Goal: Task Accomplishment & Management: Manage account settings

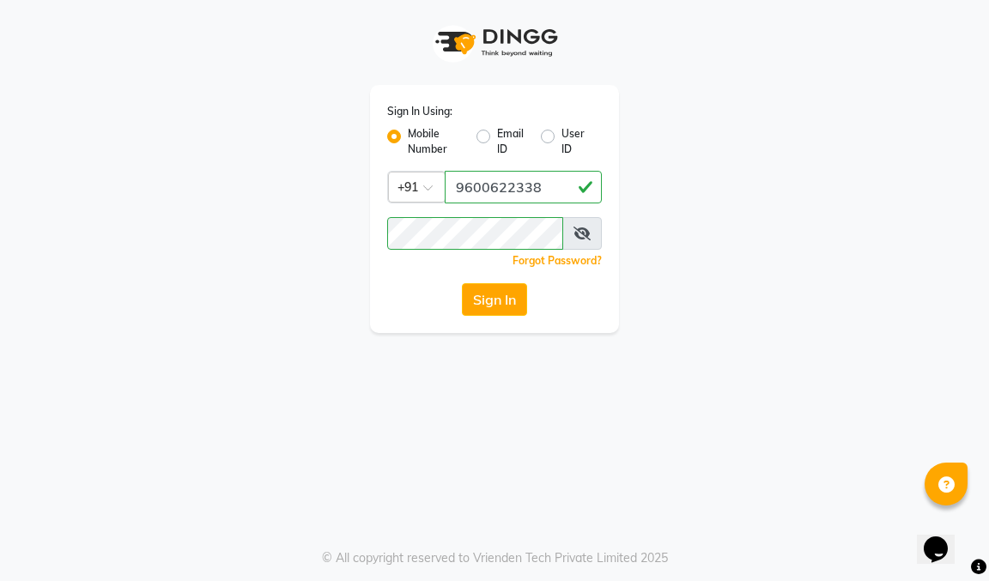
click at [506, 305] on button "Sign In" at bounding box center [494, 299] width 65 height 33
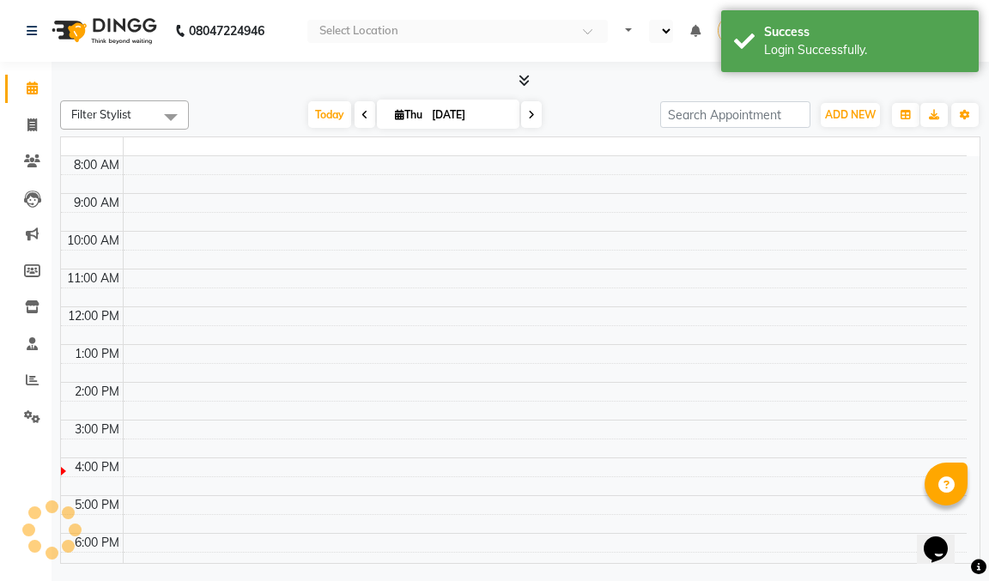
select select "en"
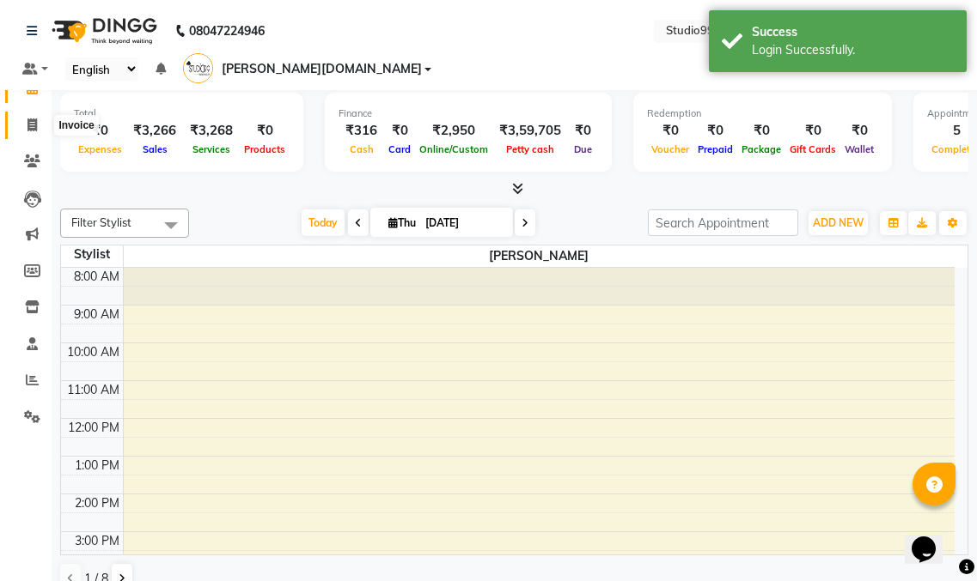
click at [26, 126] on span at bounding box center [32, 126] width 30 height 20
select select "service"
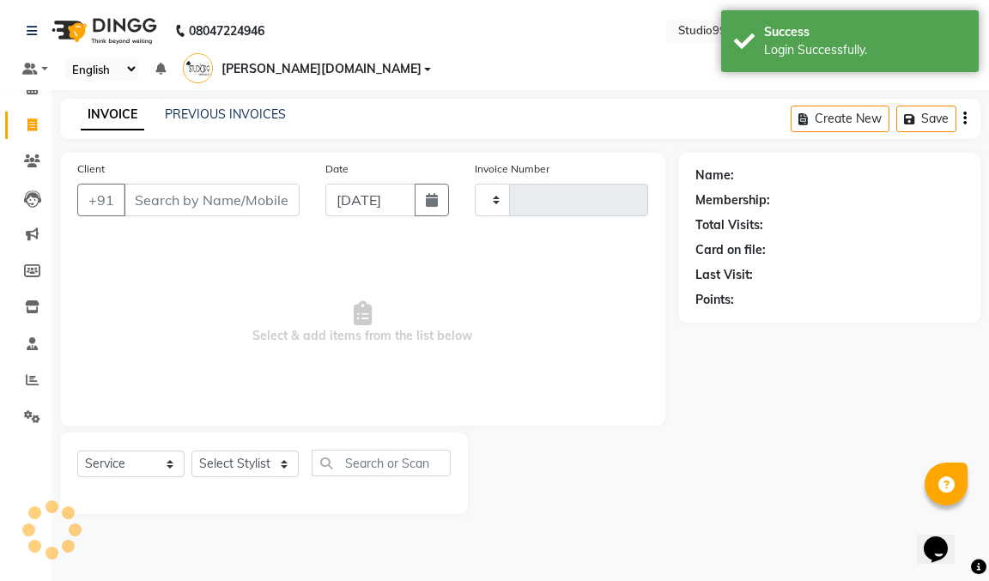
type input "1004"
select select "8331"
click at [219, 107] on link "PREVIOUS INVOICES" at bounding box center [225, 114] width 121 height 15
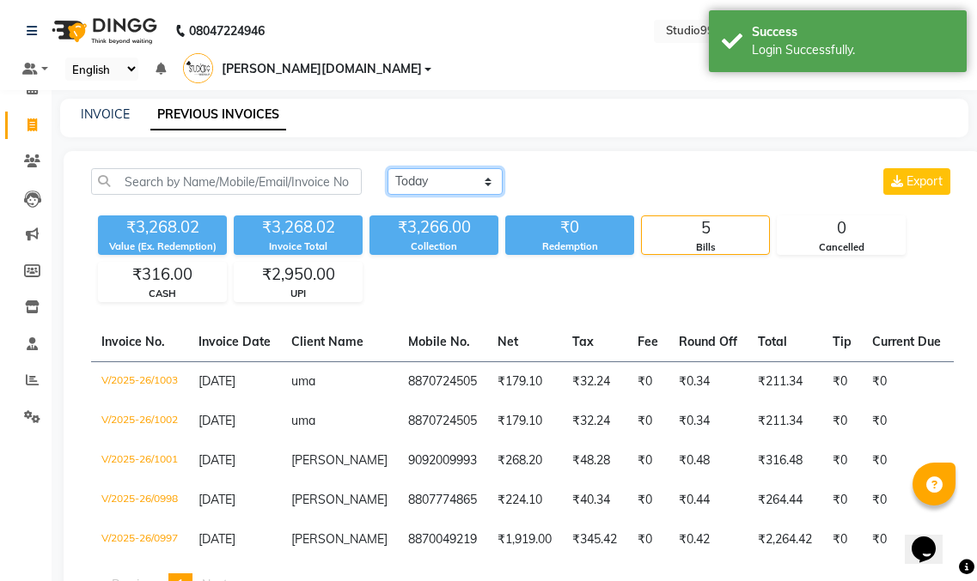
click at [442, 168] on select "Today Yesterday Custom Range" at bounding box center [444, 181] width 115 height 27
select select "range"
click at [387, 168] on select "Today Yesterday Custom Range" at bounding box center [444, 181] width 115 height 27
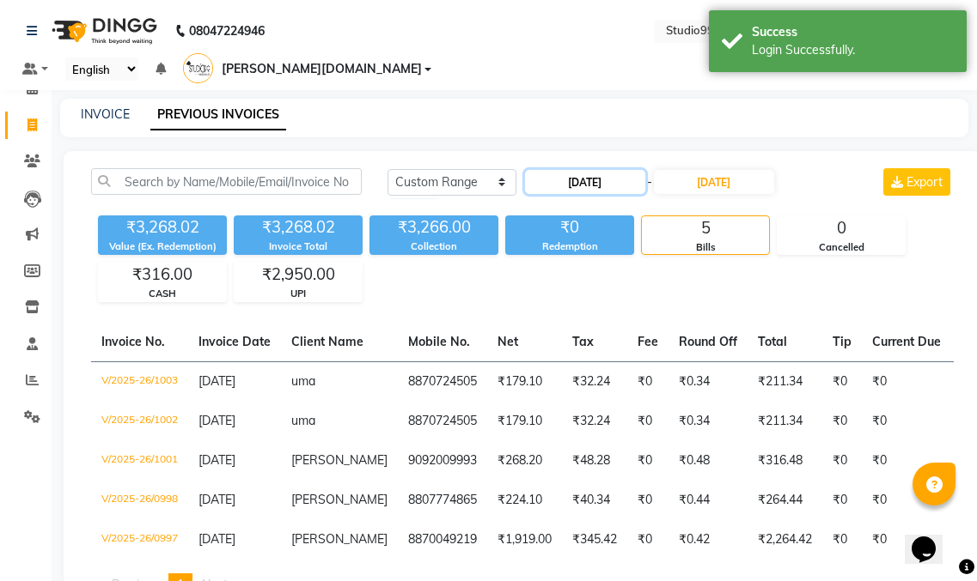
click at [602, 170] on input "[DATE]" at bounding box center [585, 182] width 120 height 24
select select "9"
select select "2025"
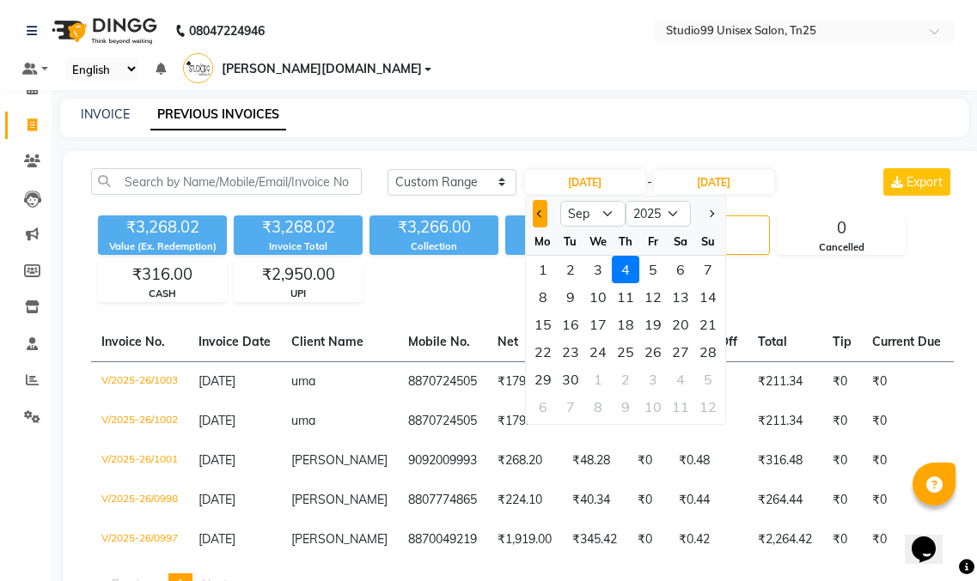
click at [533, 200] on button "Previous month" at bounding box center [540, 213] width 15 height 27
select select "8"
click at [648, 338] on div "22" at bounding box center [652, 351] width 27 height 27
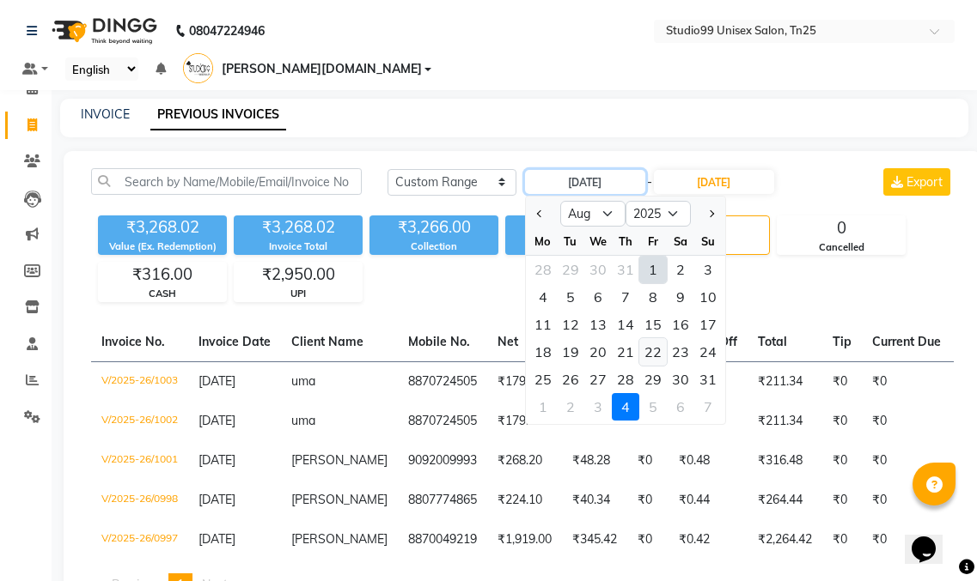
type input "22-08-2025"
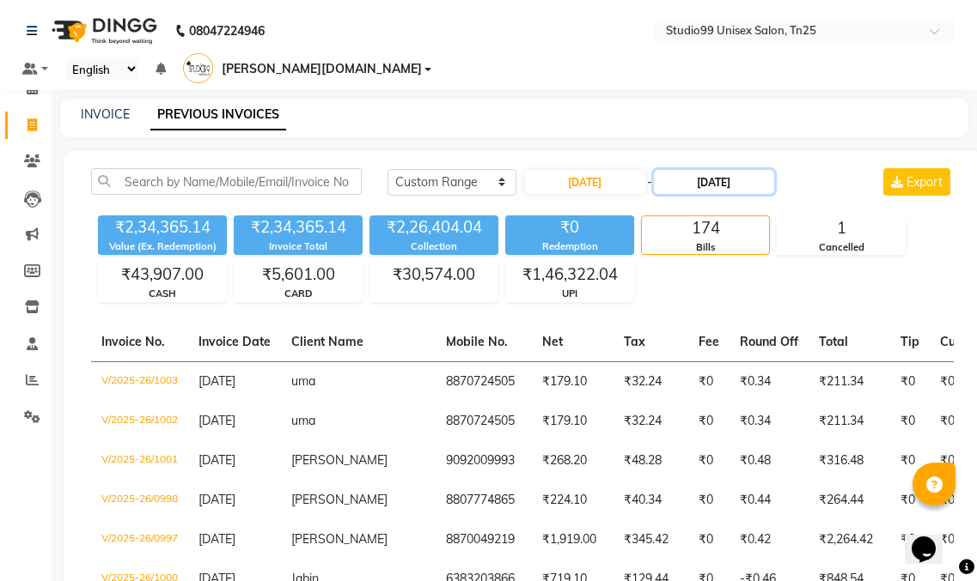
click at [721, 170] on input "04-09-2025" at bounding box center [714, 182] width 120 height 24
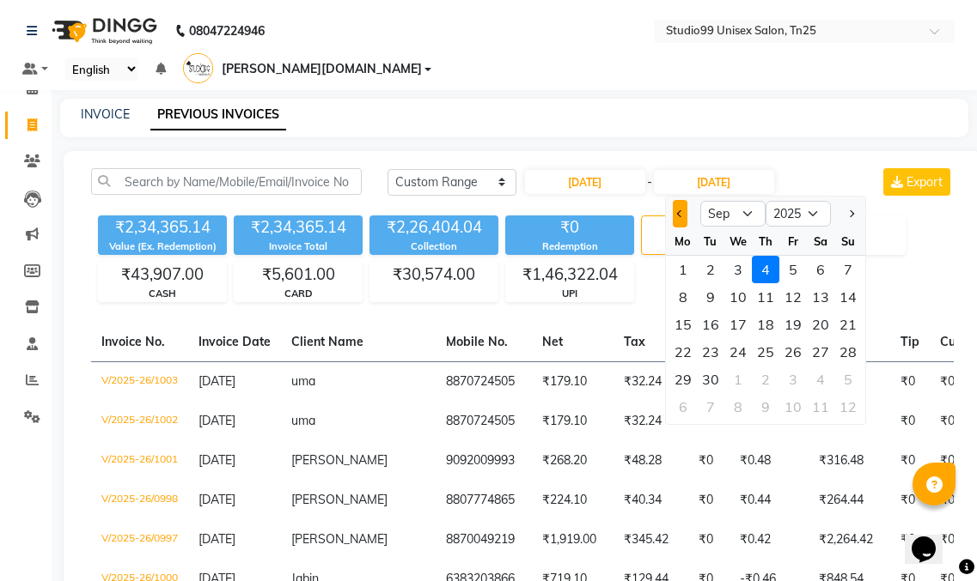
click at [673, 200] on button "Previous month" at bounding box center [680, 213] width 15 height 27
select select "8"
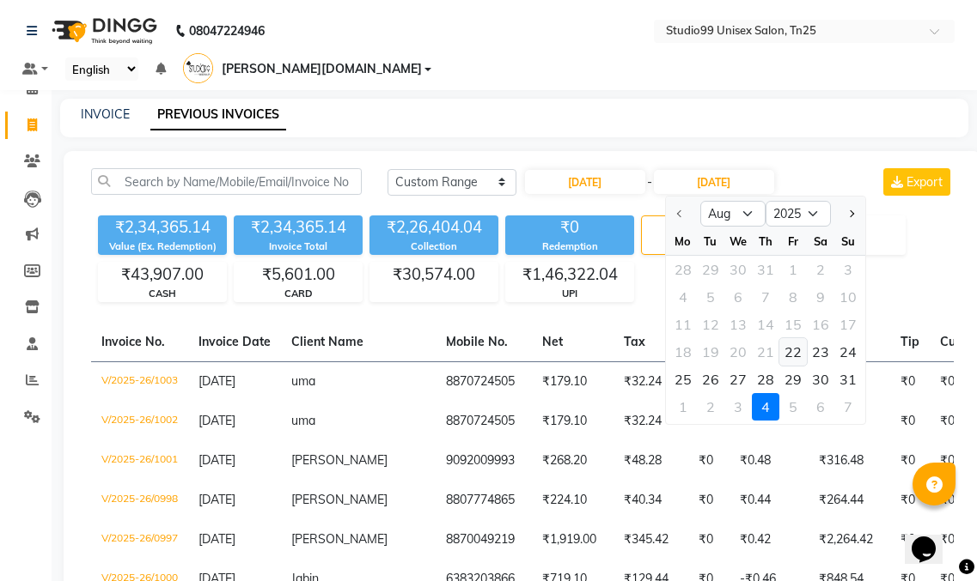
click at [782, 338] on div "22" at bounding box center [792, 351] width 27 height 27
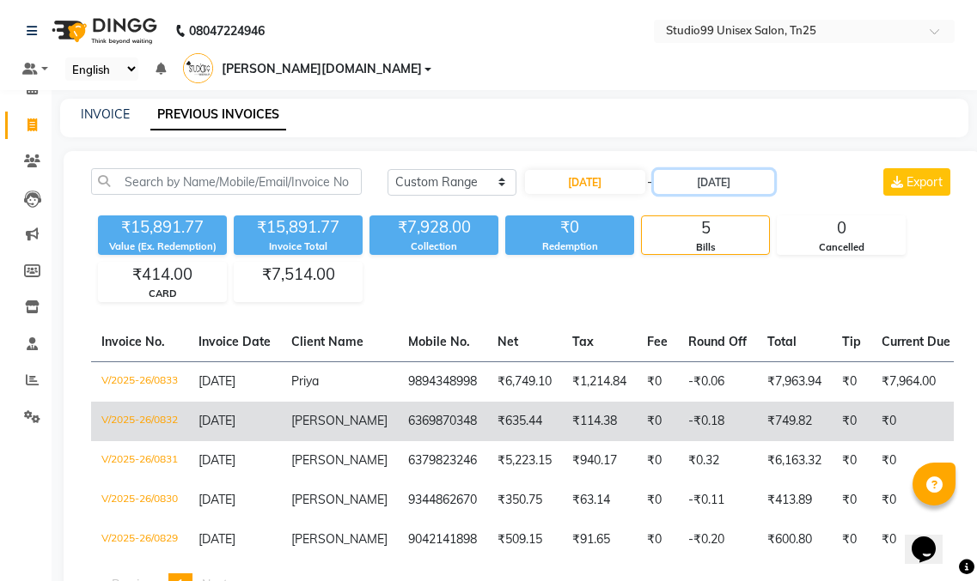
scroll to position [78, 0]
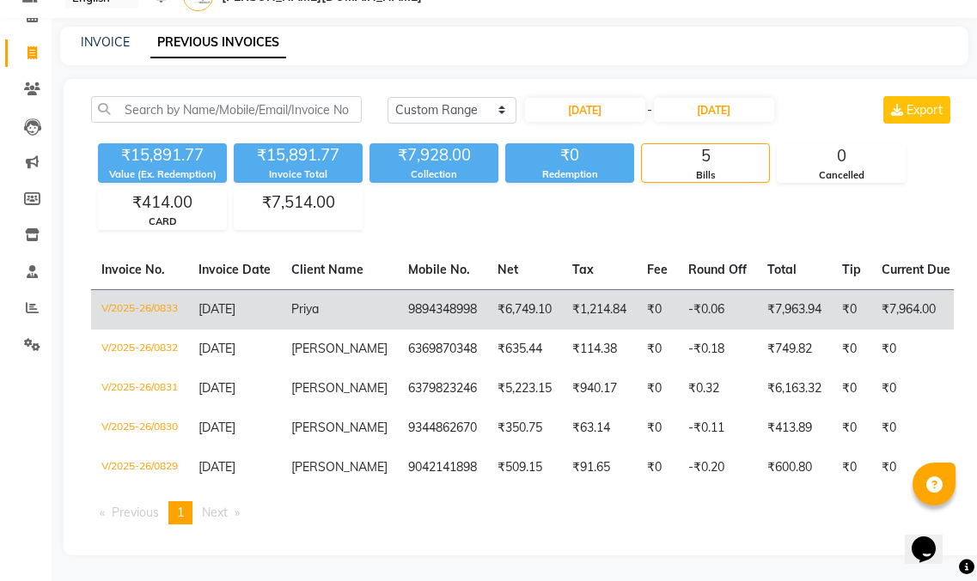
click at [398, 289] on td "9894348998" at bounding box center [442, 309] width 89 height 40
click at [846, 289] on td "₹0" at bounding box center [851, 309] width 40 height 40
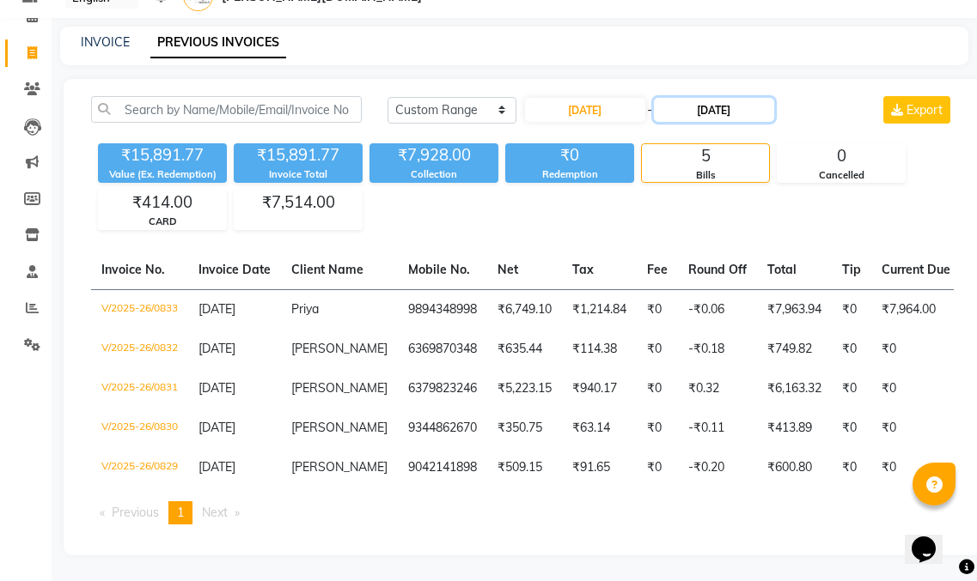
click at [724, 98] on input "22-08-2025" at bounding box center [714, 110] width 120 height 24
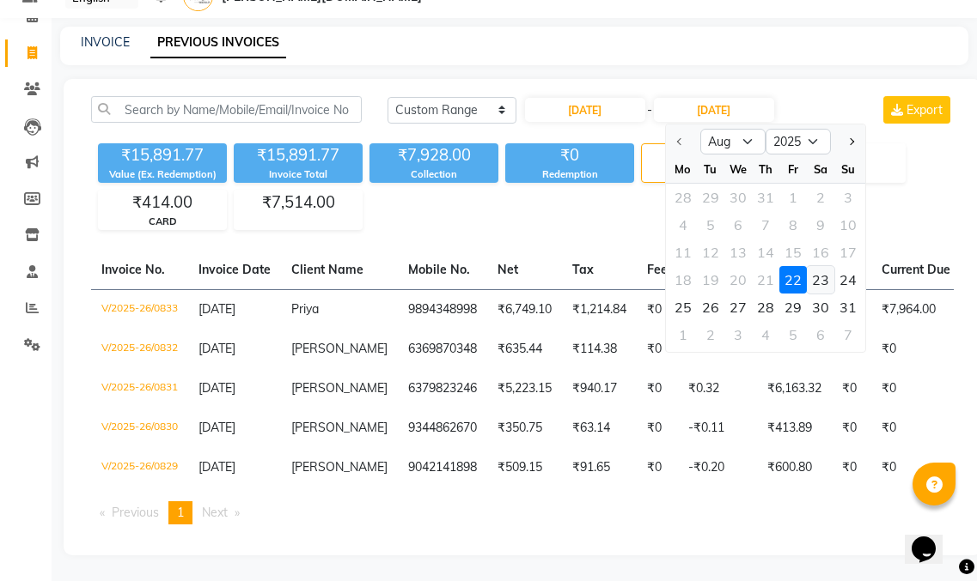
click at [819, 266] on div "23" at bounding box center [820, 279] width 27 height 27
type input "23-08-2025"
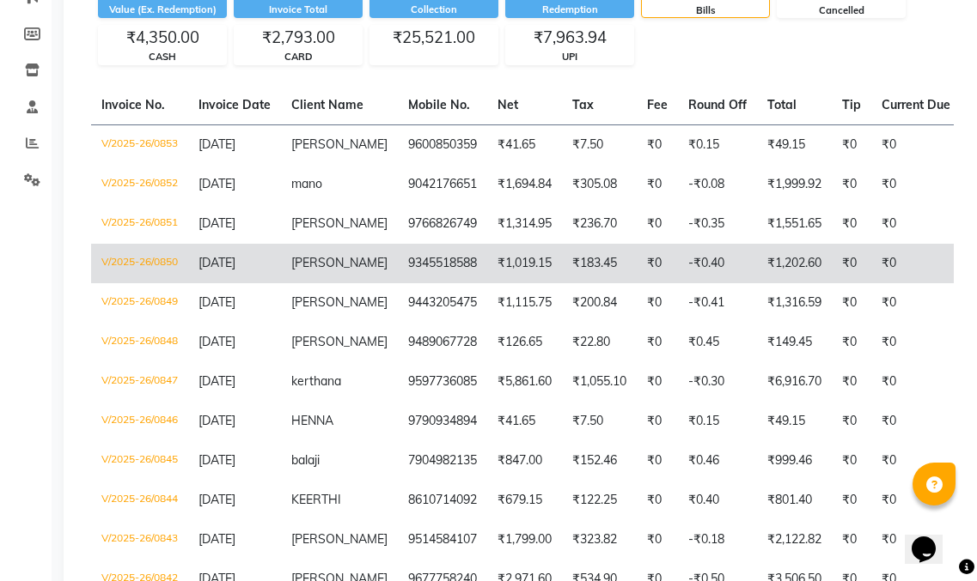
scroll to position [267, 0]
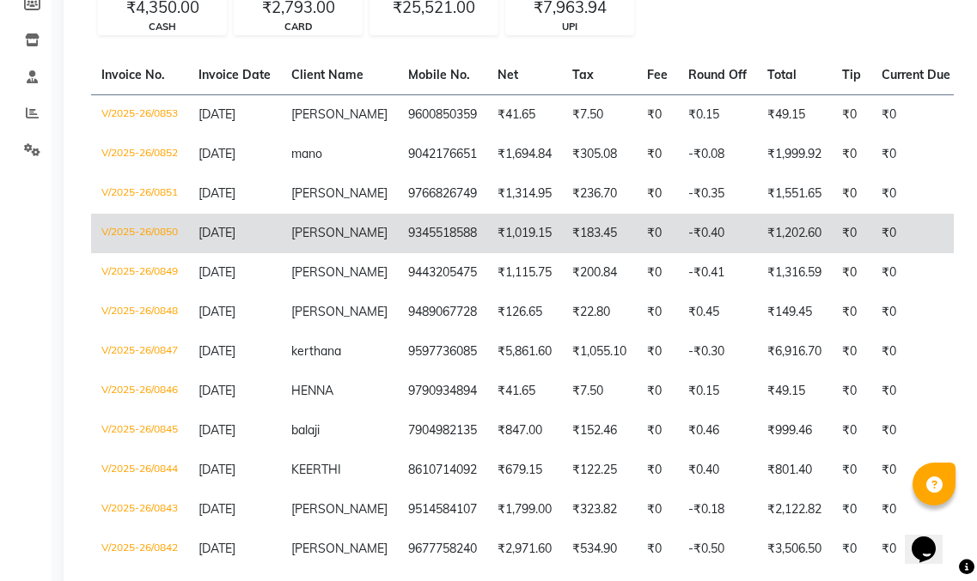
click at [443, 216] on td "9345518588" at bounding box center [442, 234] width 89 height 40
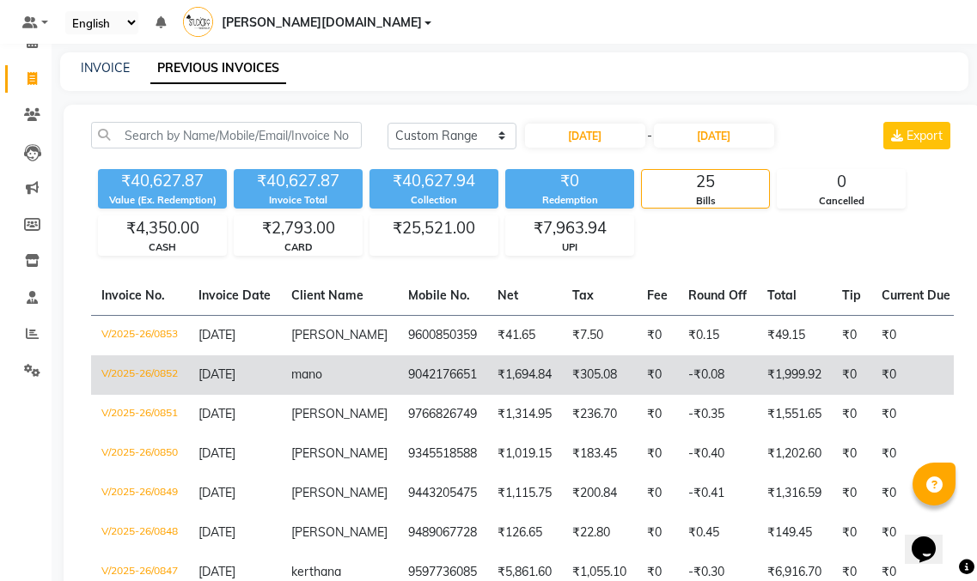
scroll to position [86, 0]
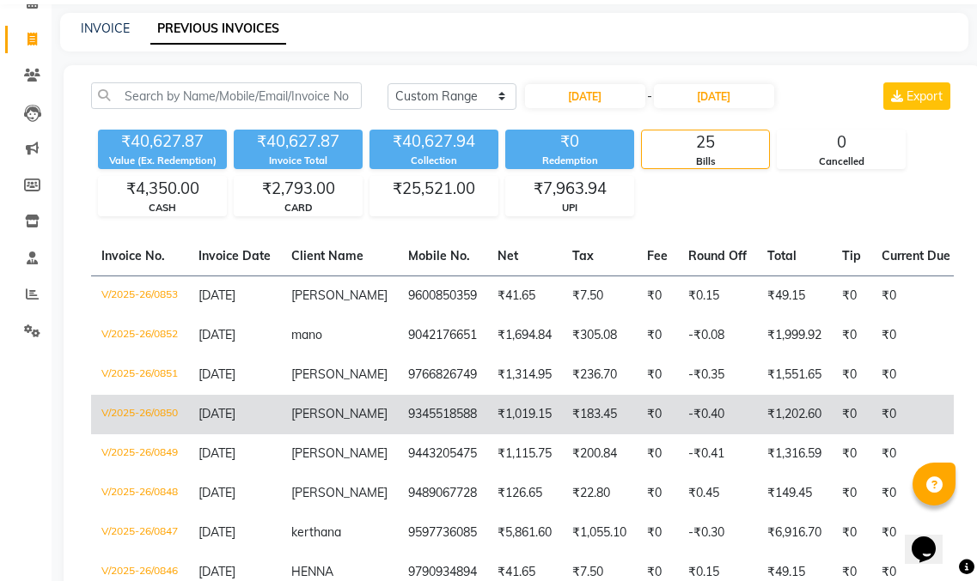
click at [761, 395] on td "₹1,202.60" at bounding box center [794, 415] width 75 height 40
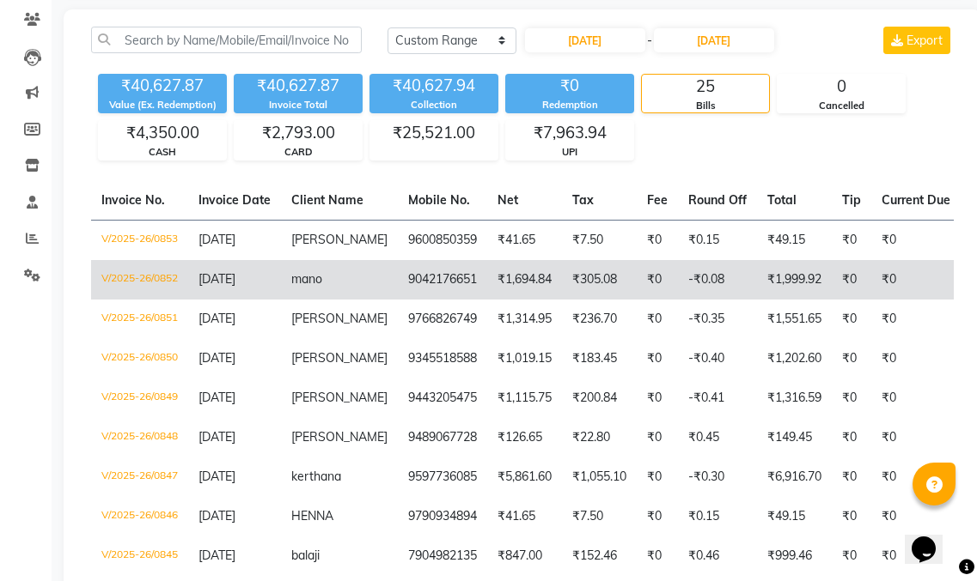
scroll to position [172, 0]
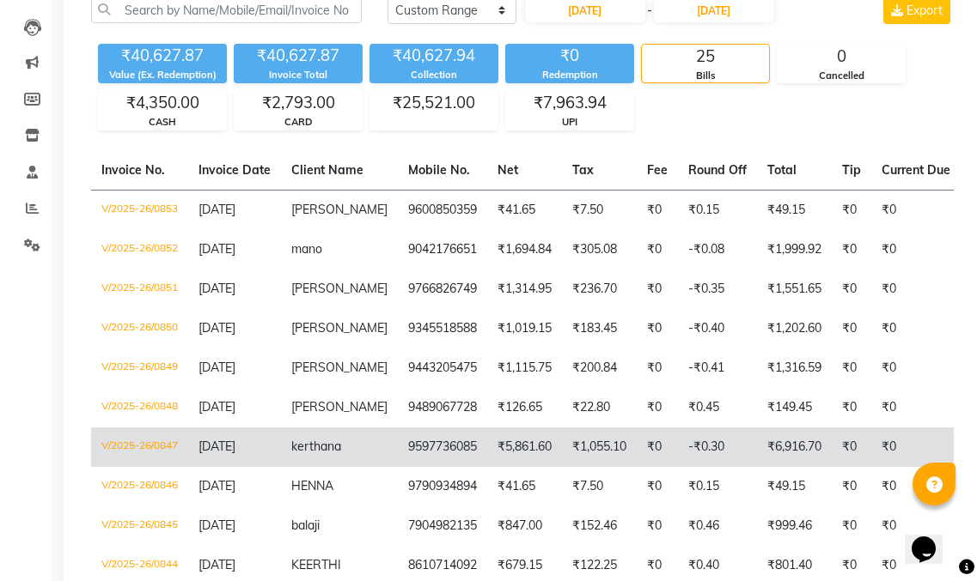
click at [757, 428] on td "₹6,916.70" at bounding box center [794, 448] width 75 height 40
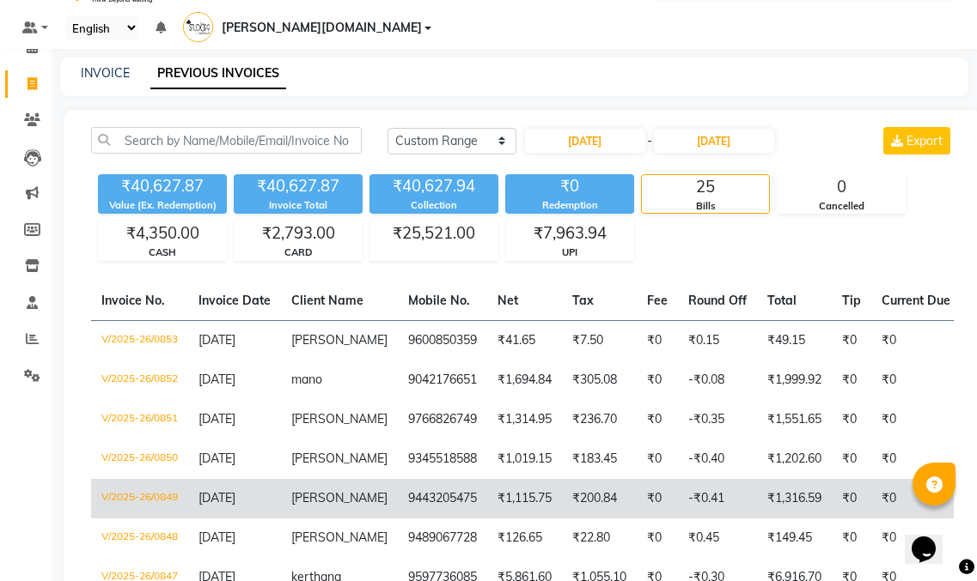
scroll to position [0, 0]
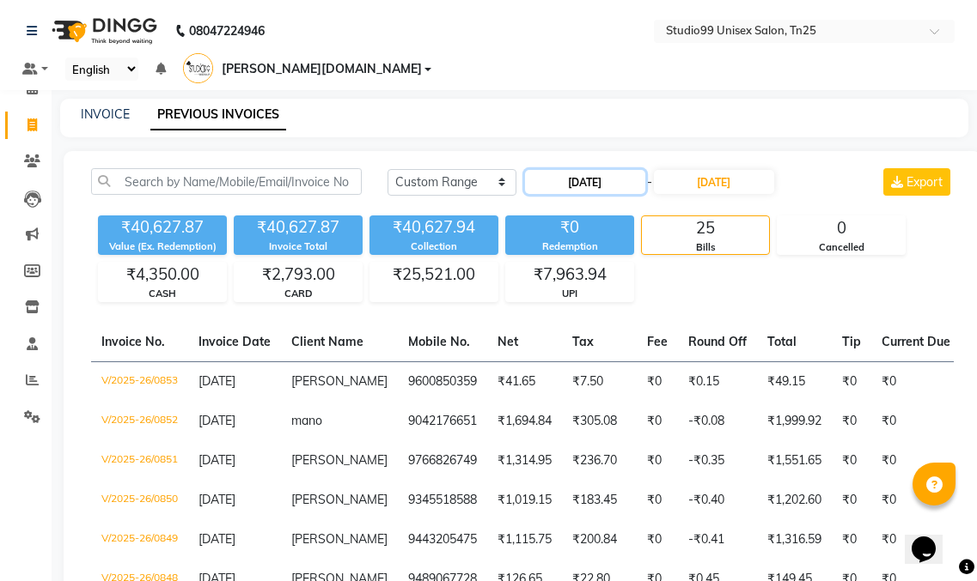
click at [594, 170] on input "22-08-2025" at bounding box center [585, 182] width 120 height 24
select select "8"
select select "2025"
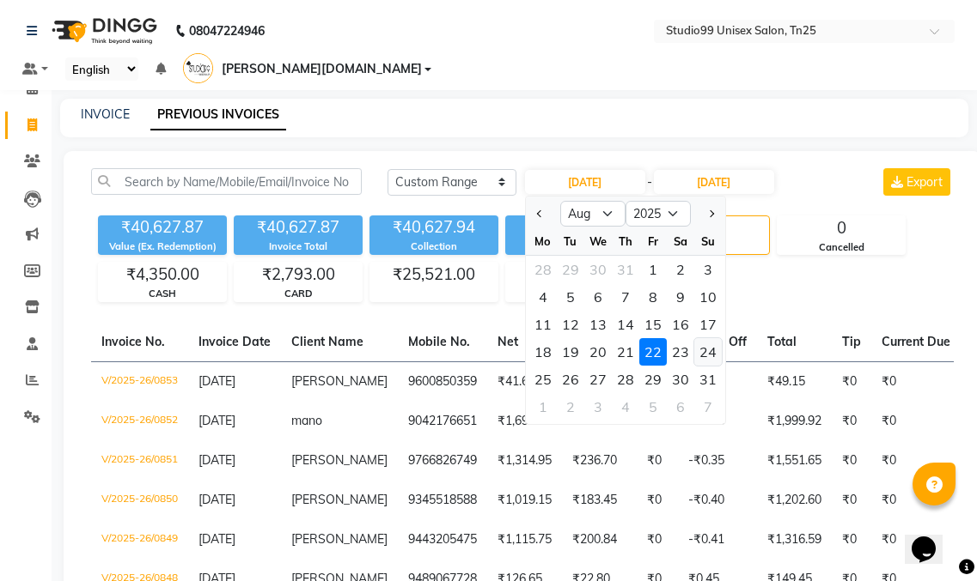
click at [703, 338] on div "24" at bounding box center [707, 351] width 27 height 27
type input "24-08-2025"
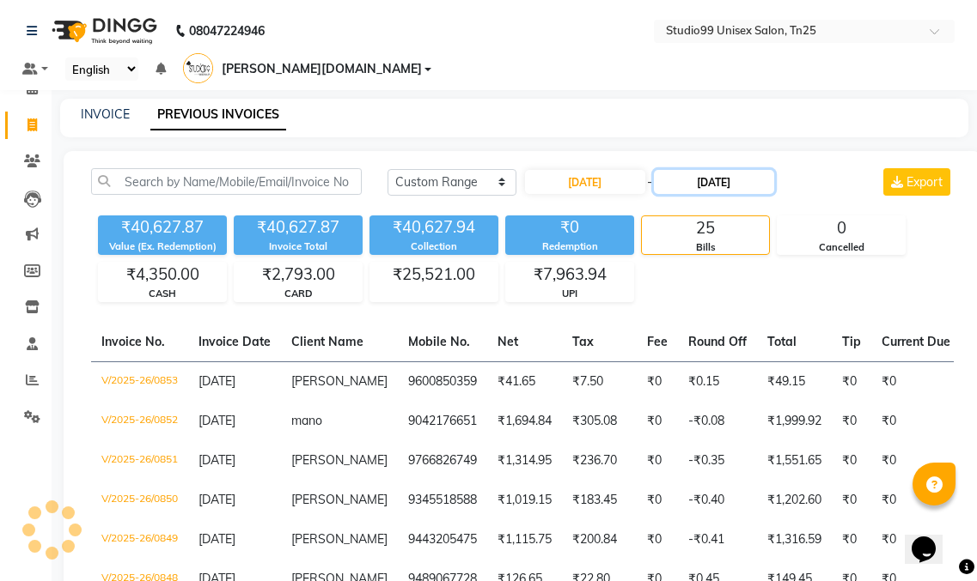
click at [727, 170] on input "23-08-2025" at bounding box center [714, 182] width 120 height 24
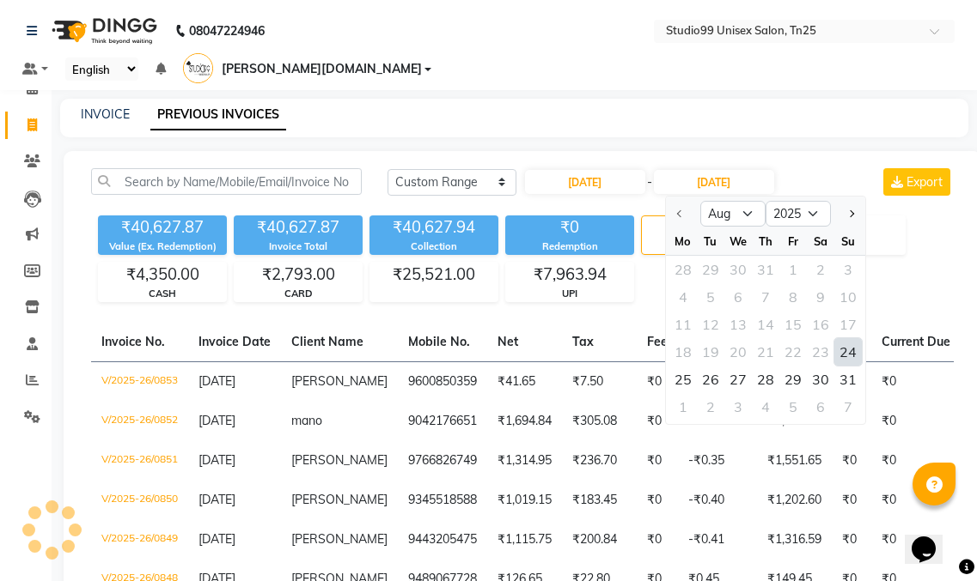
click at [845, 338] on div "24" at bounding box center [847, 351] width 27 height 27
type input "24-08-2025"
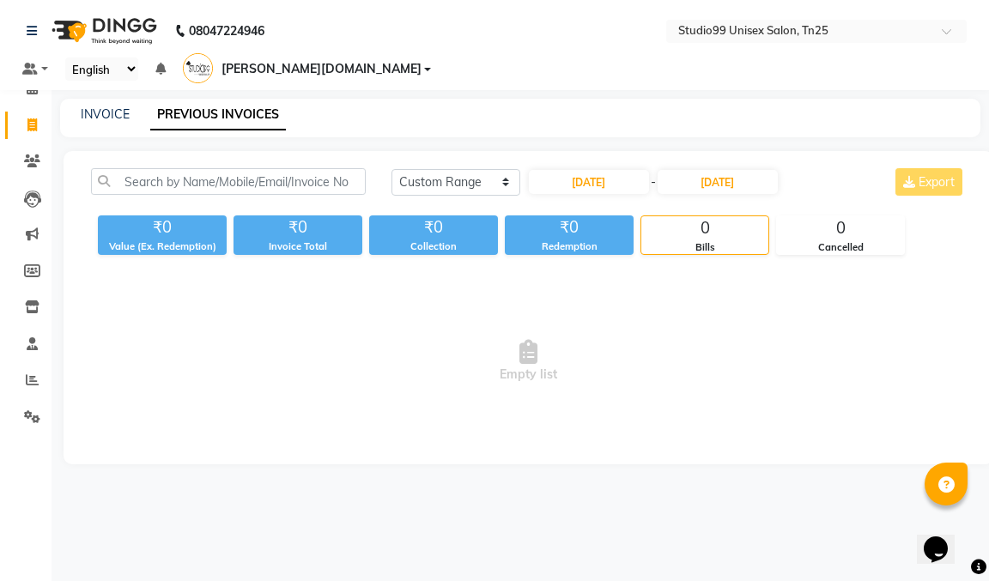
click at [832, 168] on div "Today Yesterday Custom Range 24-08-2025 - 24-08-2025 Export" at bounding box center [679, 181] width 575 height 27
click at [612, 170] on input "24-08-2025" at bounding box center [589, 182] width 120 height 24
select select "8"
select select "2025"
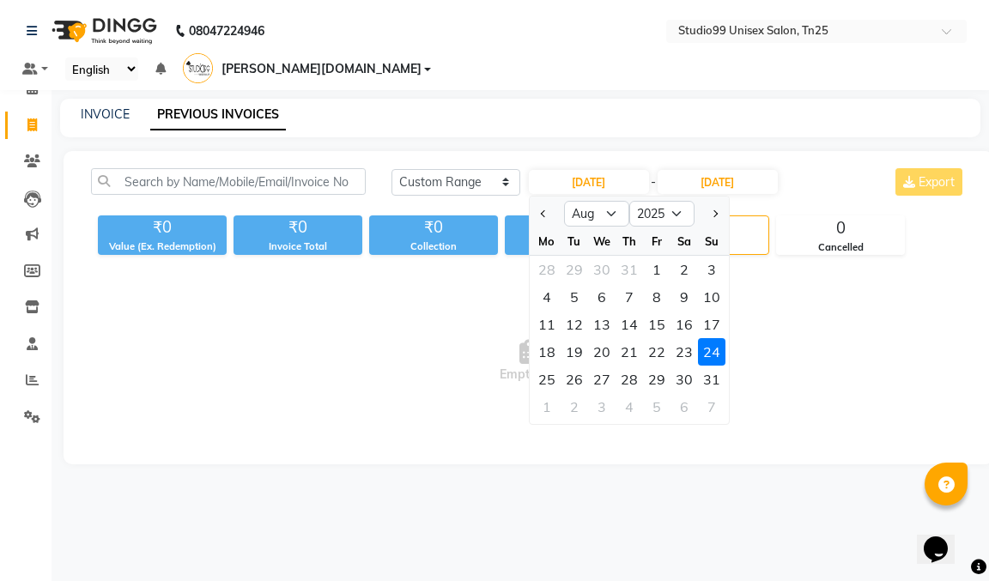
click at [708, 338] on div "24" at bounding box center [711, 351] width 27 height 27
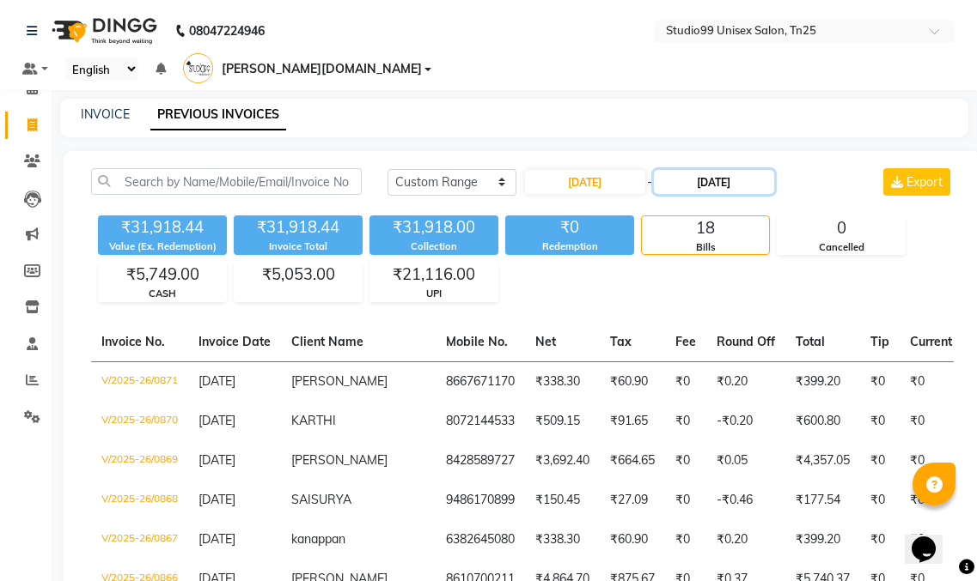
click at [730, 170] on input "24-08-2025" at bounding box center [714, 182] width 120 height 24
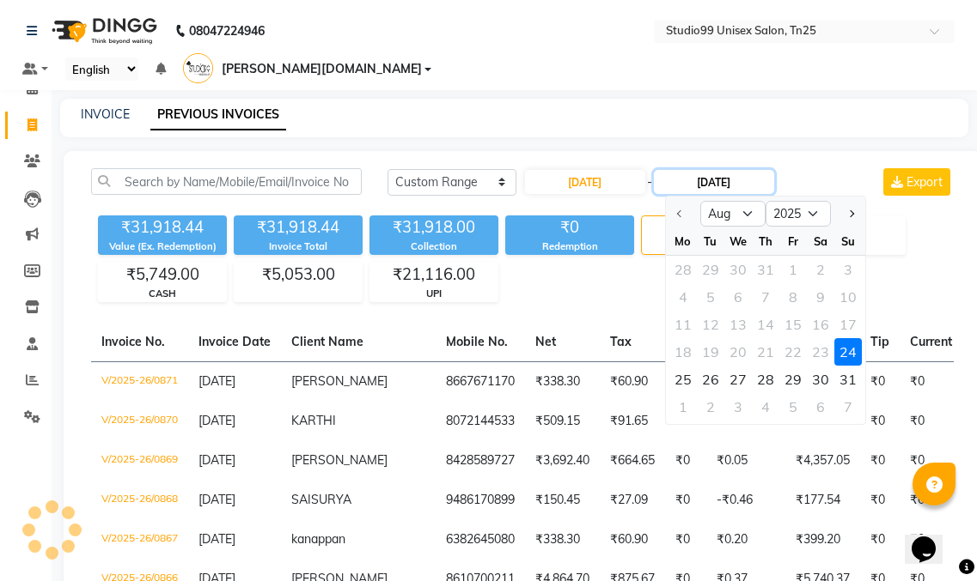
click at [730, 170] on input "24-08-2025" at bounding box center [714, 182] width 120 height 24
click at [836, 168] on div "Today Yesterday Custom Range 24-08-2025 - 24-08-2025 Aug Sep Oct Nov Dec 2025 2…" at bounding box center [670, 181] width 566 height 27
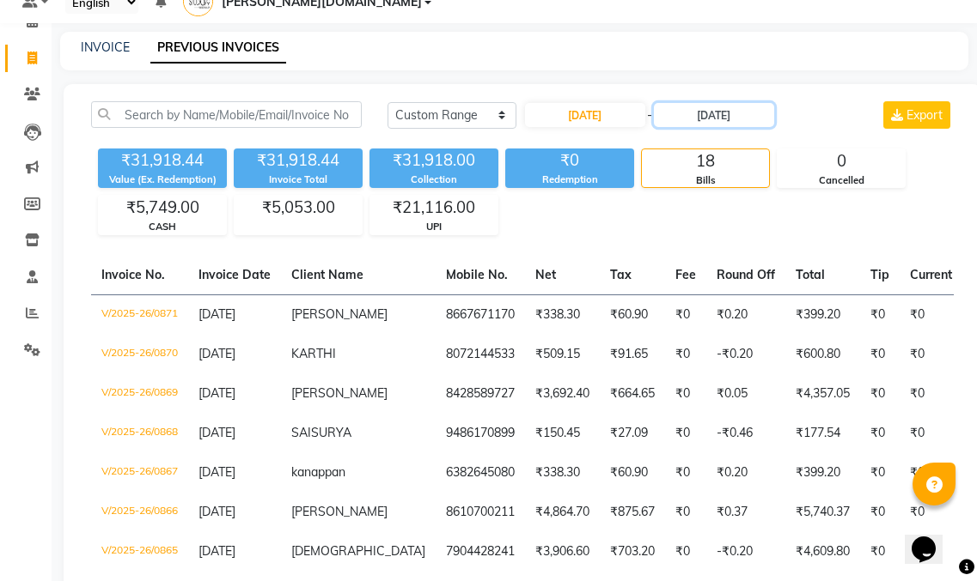
scroll to position [59, 0]
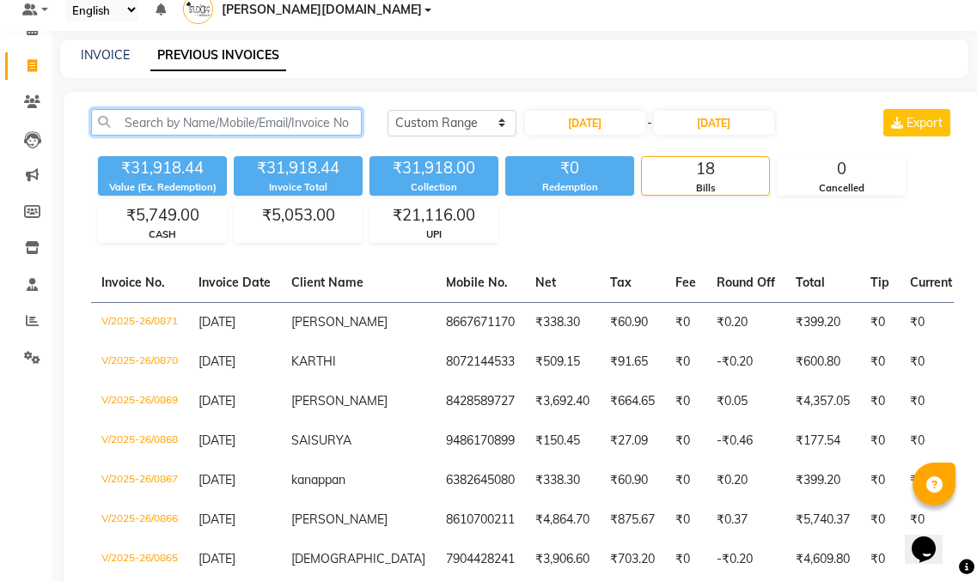
click at [289, 109] on input "text" at bounding box center [226, 122] width 271 height 27
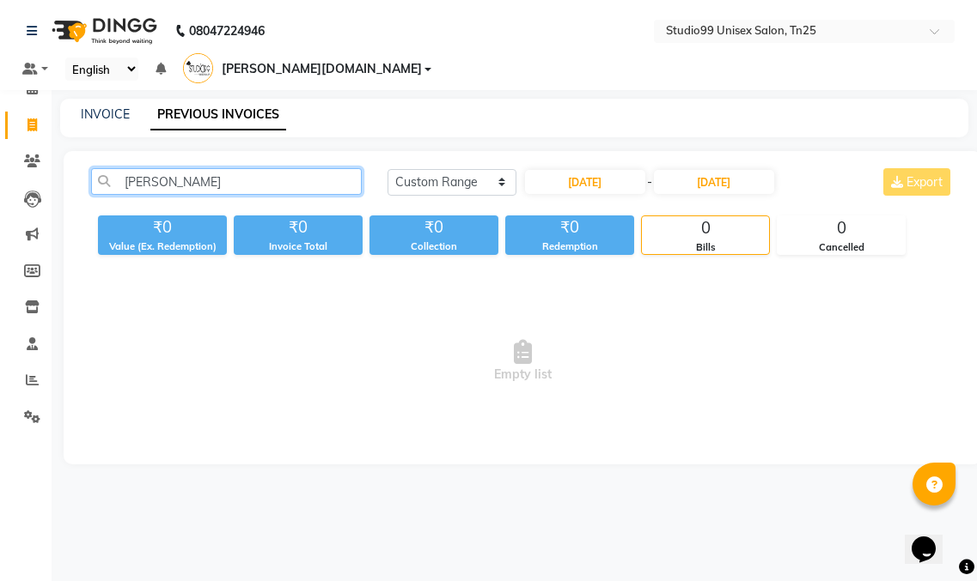
scroll to position [0, 0]
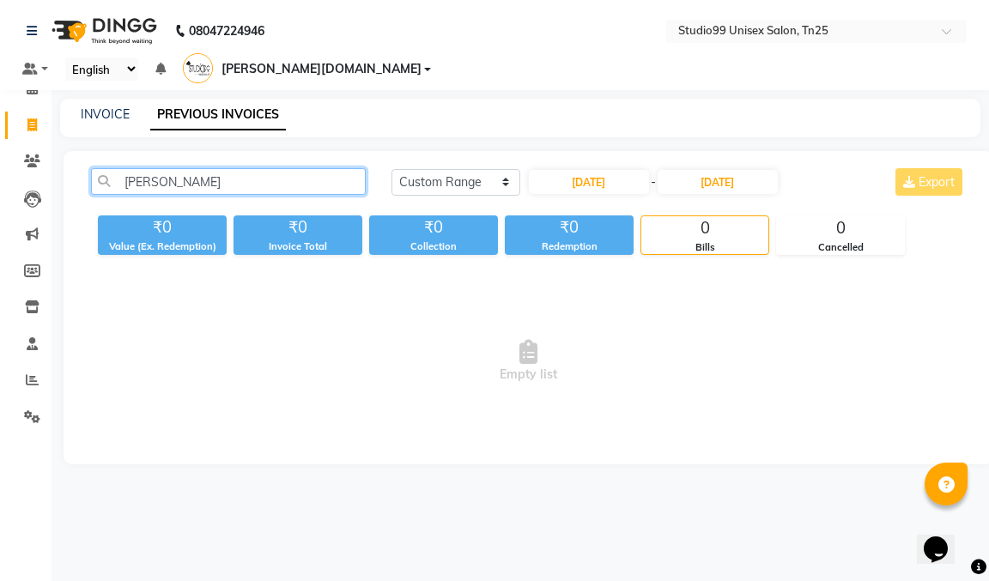
type input "giri"
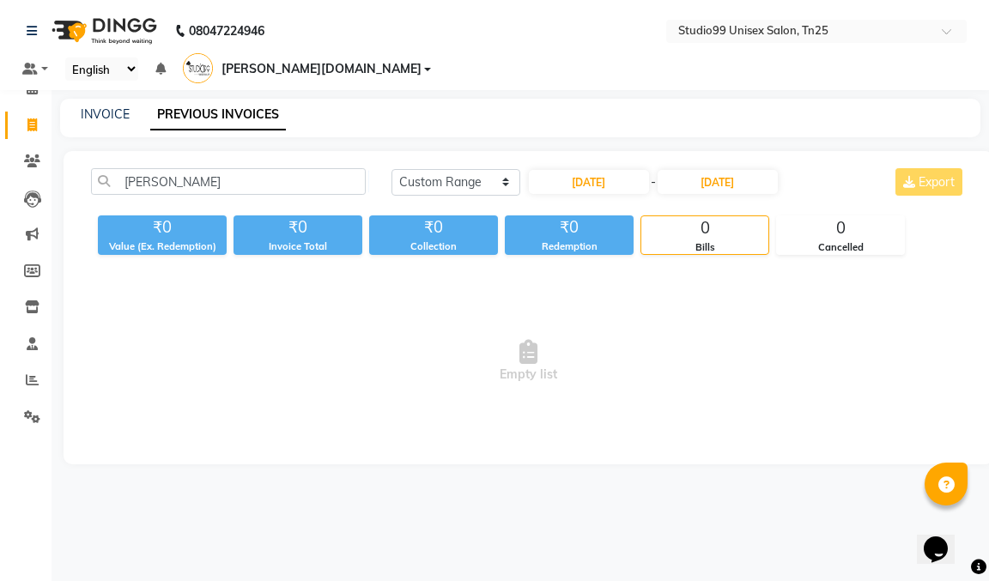
drag, startPoint x: 83, startPoint y: 70, endPoint x: 99, endPoint y: 89, distance: 25.1
click at [83, 71] on div "08047224946 Select Location × Studio99 Unisex Salon, Tn25 Default Panel My Pane…" at bounding box center [494, 290] width 989 height 581
click at [99, 107] on link "INVOICE" at bounding box center [105, 114] width 49 height 15
select select "service"
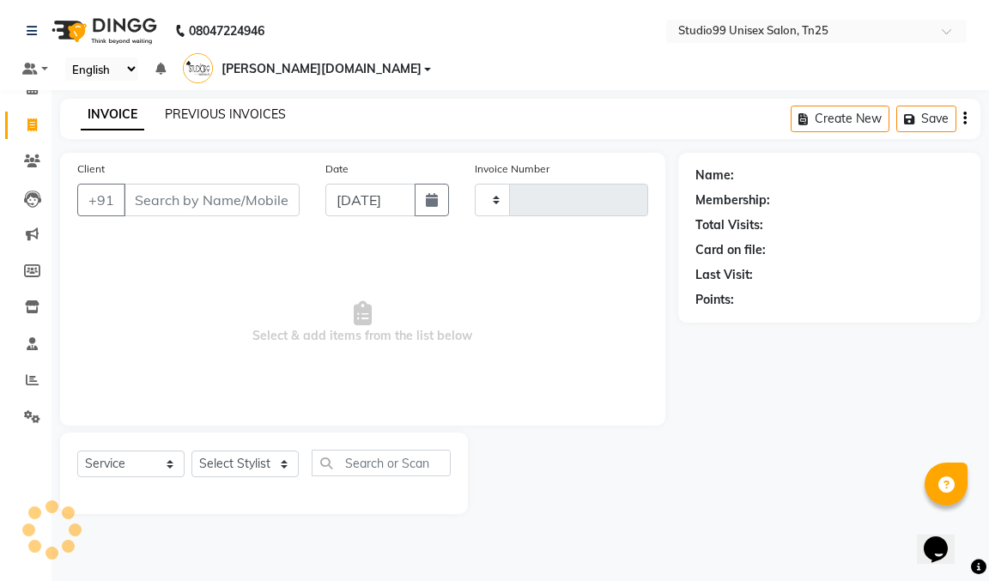
click at [204, 107] on link "PREVIOUS INVOICES" at bounding box center [225, 114] width 121 height 15
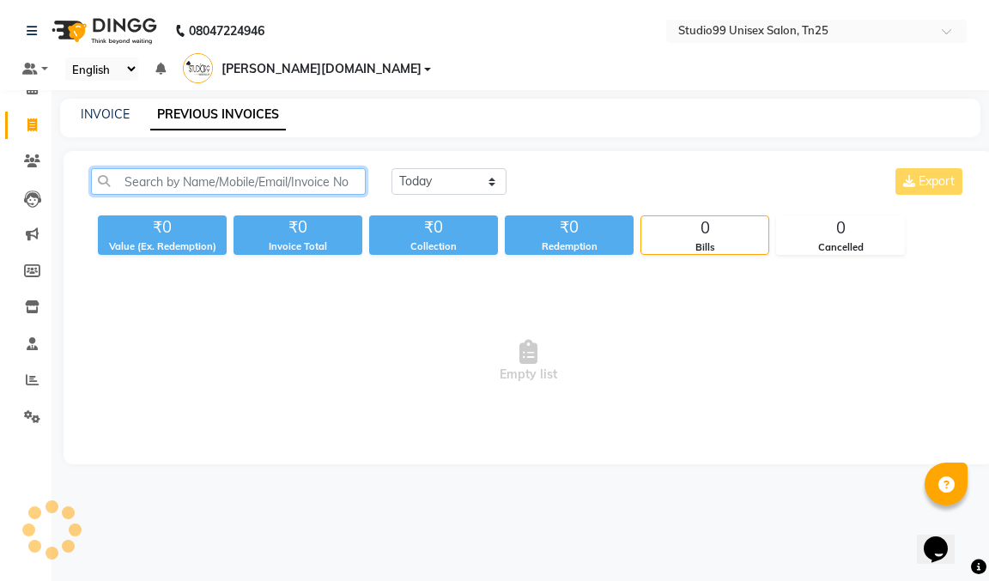
click at [224, 168] on input "text" at bounding box center [228, 181] width 275 height 27
click at [185, 168] on input "giri" at bounding box center [228, 181] width 275 height 27
type input "g"
type input "4"
type input "refin"
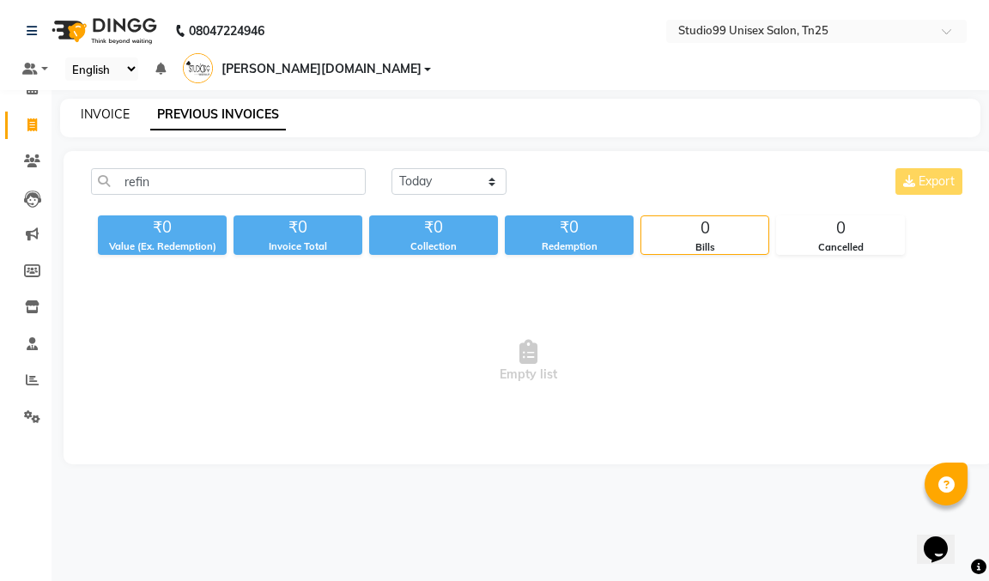
click at [128, 107] on link "INVOICE" at bounding box center [105, 114] width 49 height 15
select select "service"
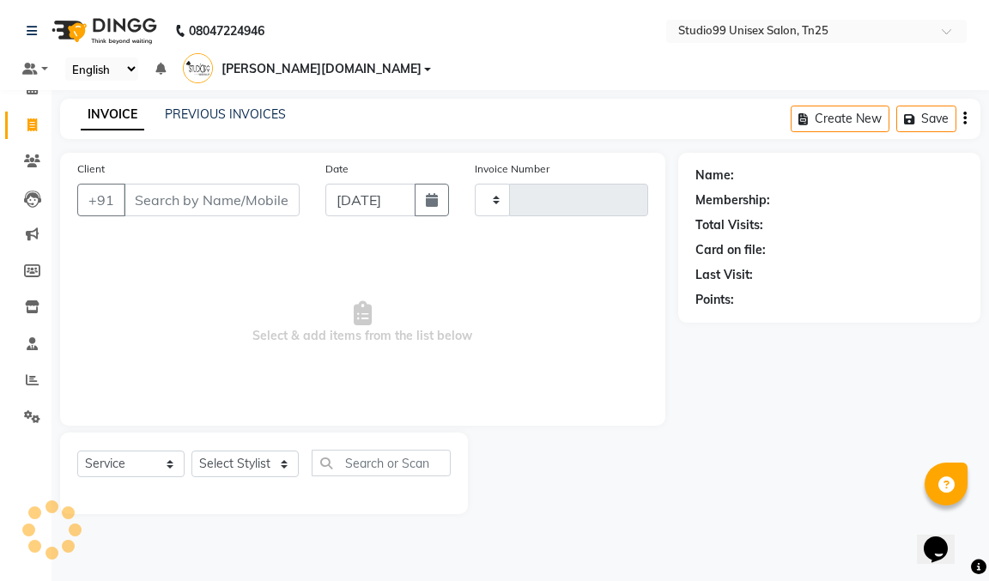
type input "1004"
select select "8331"
click at [30, 90] on icon at bounding box center [32, 88] width 11 height 13
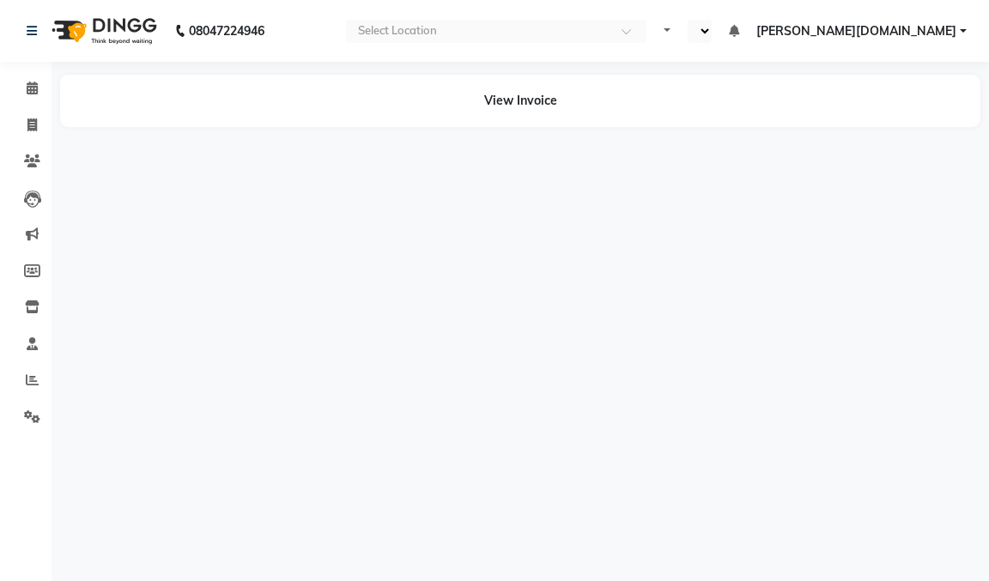
select select "en"
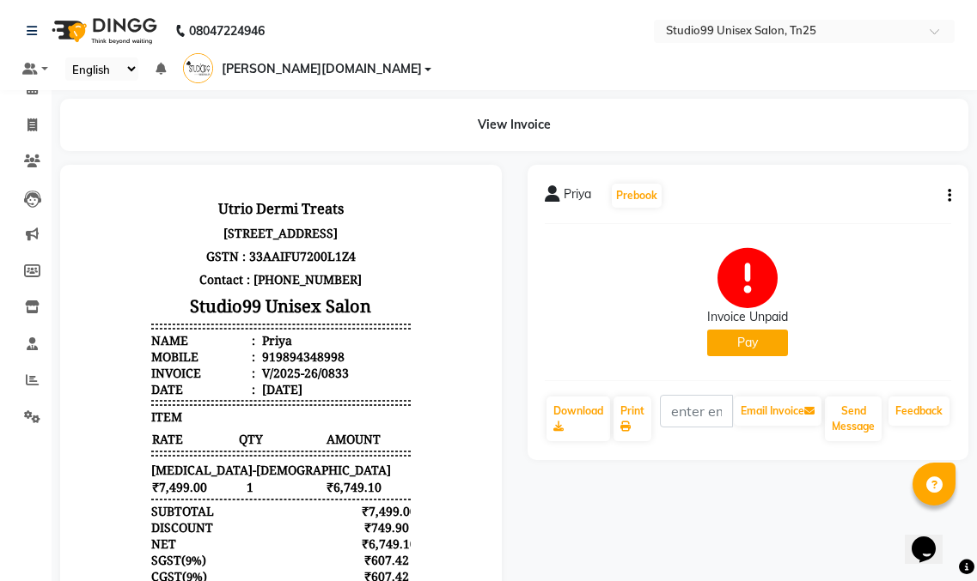
scroll to position [163, 0]
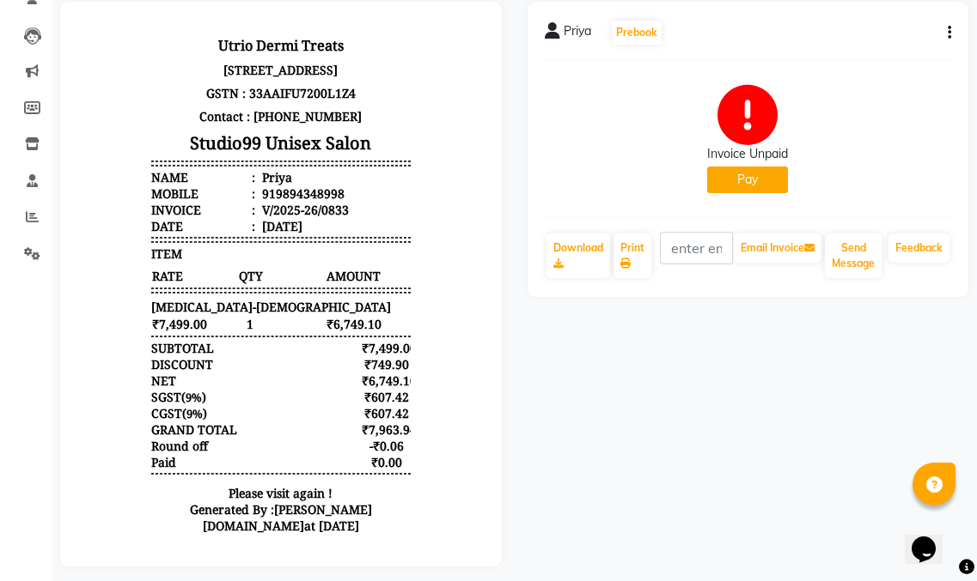
click at [746, 167] on button "Pay" at bounding box center [747, 180] width 81 height 27
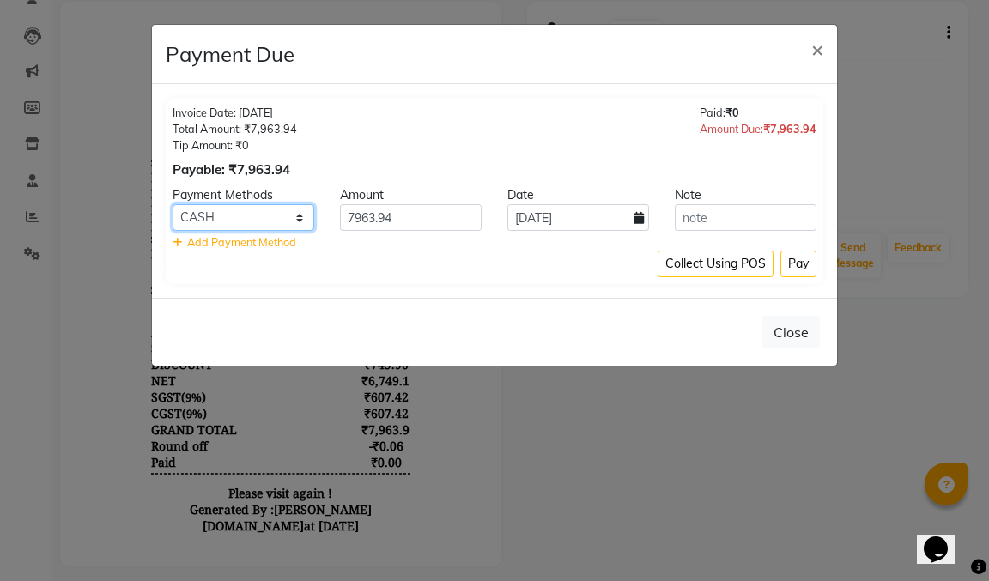
click at [301, 220] on select "CASH CARD UPI" at bounding box center [244, 217] width 142 height 27
select select "8"
click at [173, 204] on select "CASH CARD UPI" at bounding box center [244, 217] width 142 height 27
click at [793, 263] on button "Pay" at bounding box center [799, 264] width 36 height 27
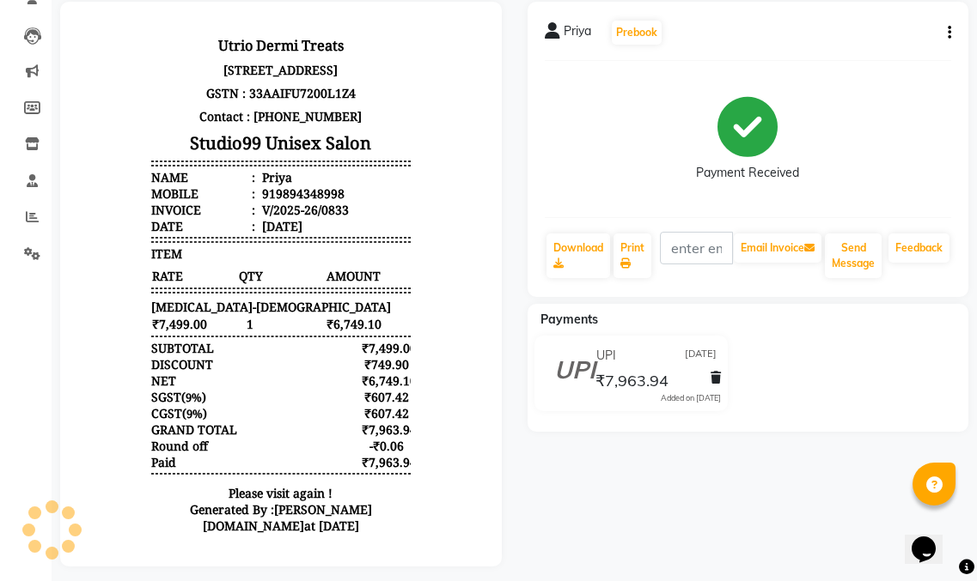
click at [685, 347] on span "[DATE]" at bounding box center [701, 356] width 32 height 18
drag, startPoint x: 740, startPoint y: 395, endPoint x: 801, endPoint y: 379, distance: 63.1
click at [830, 398] on div "Payments UPI 04-09-2025 ₹7,963.94 Added on 04-09-2025" at bounding box center [747, 368] width 441 height 128
click at [710, 372] on icon at bounding box center [715, 378] width 10 height 12
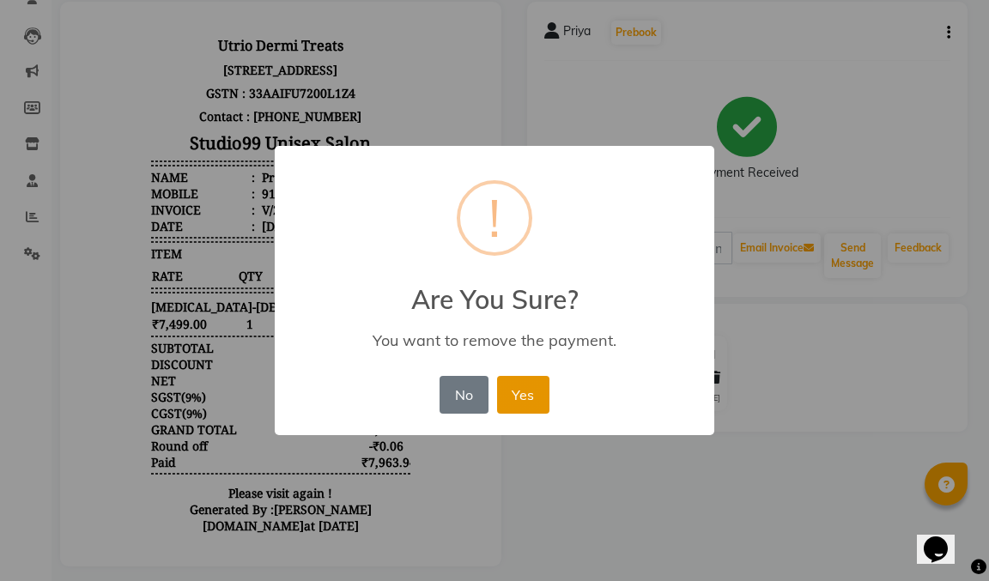
click at [521, 397] on button "Yes" at bounding box center [523, 395] width 52 height 38
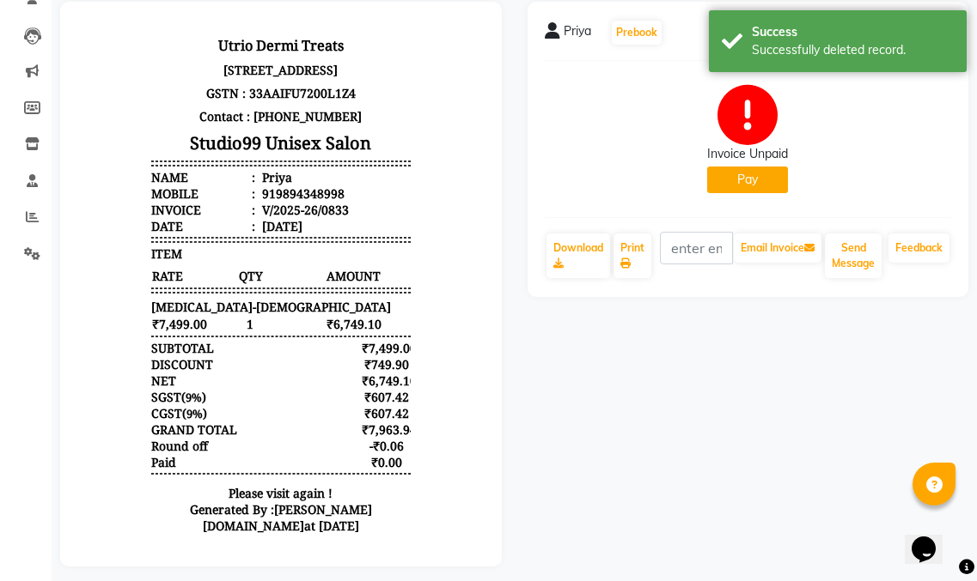
click at [745, 167] on button "Pay" at bounding box center [747, 180] width 81 height 27
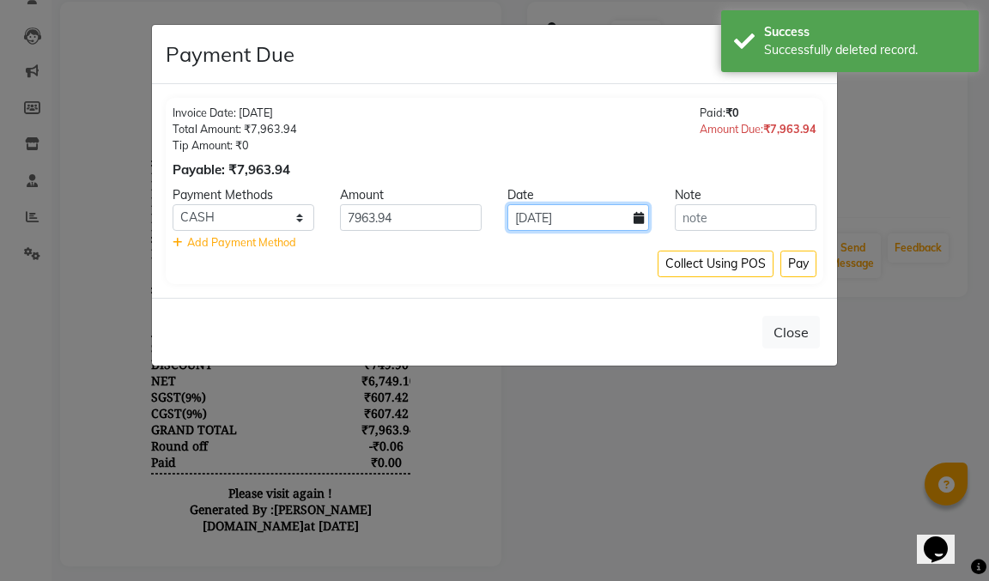
click at [563, 222] on input "04-09-2025" at bounding box center [579, 217] width 142 height 27
select select "9"
select select "2025"
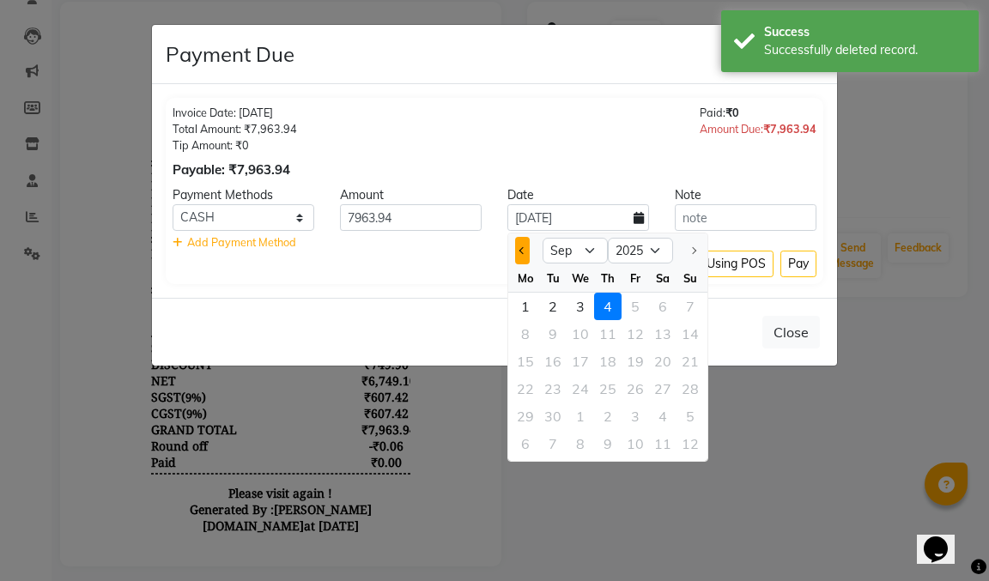
click at [526, 248] on button "Previous month" at bounding box center [522, 250] width 15 height 27
select select "8"
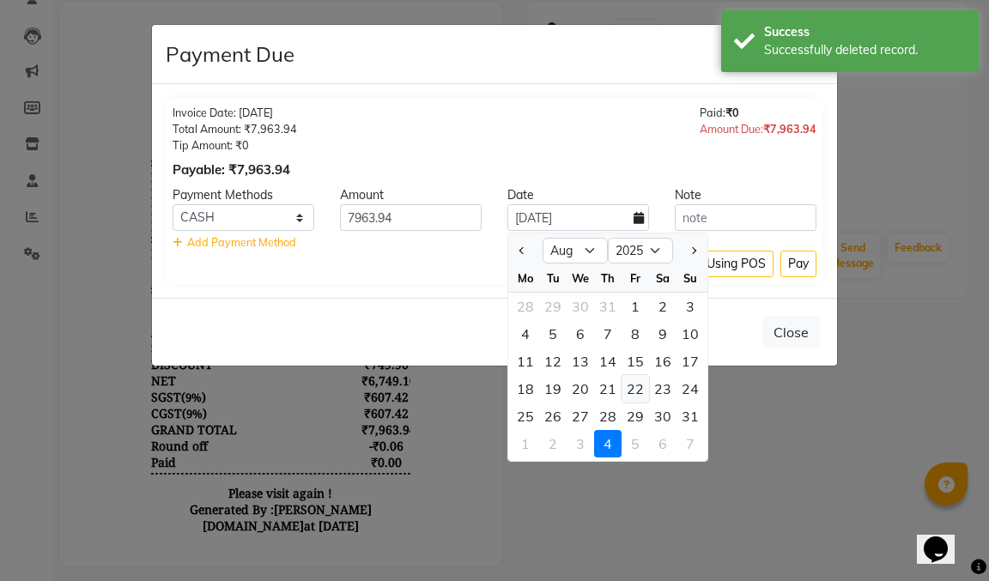
click at [634, 384] on div "22" at bounding box center [635, 388] width 27 height 27
type input "22-08-2025"
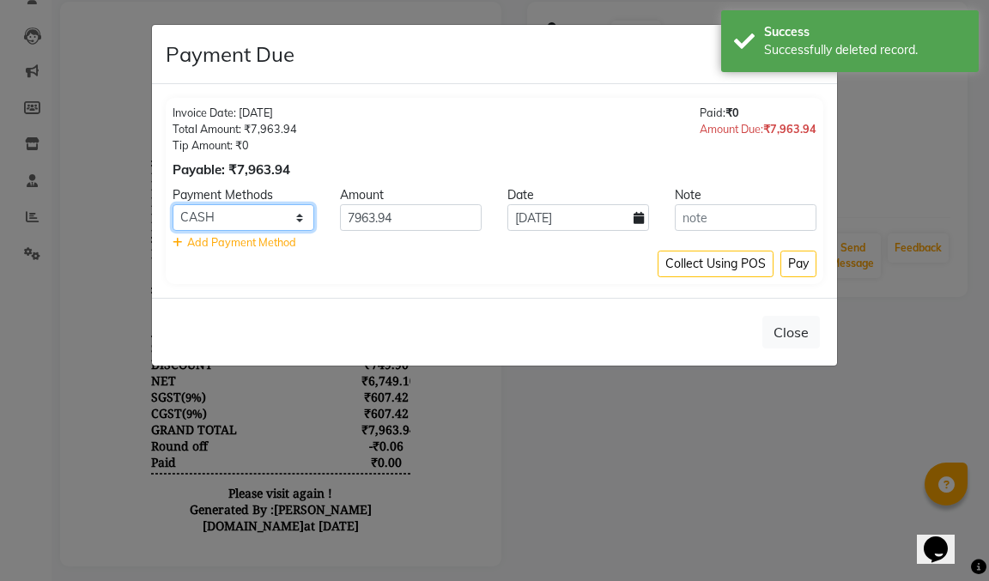
click at [262, 216] on select "CASH CARD UPI" at bounding box center [244, 217] width 142 height 27
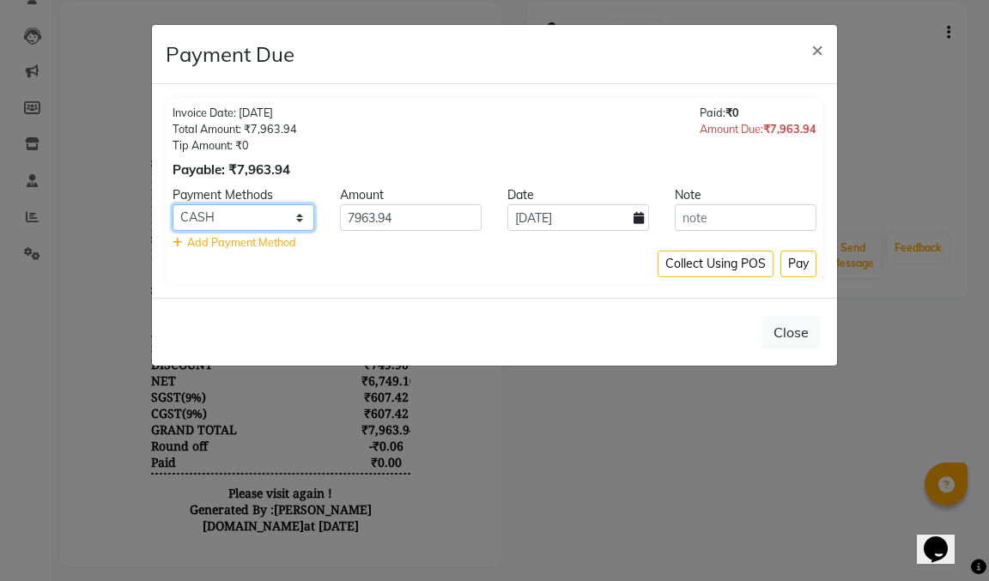
select select "8"
click at [173, 204] on select "CASH CARD UPI" at bounding box center [244, 217] width 142 height 27
click at [800, 266] on button "Pay" at bounding box center [799, 264] width 36 height 27
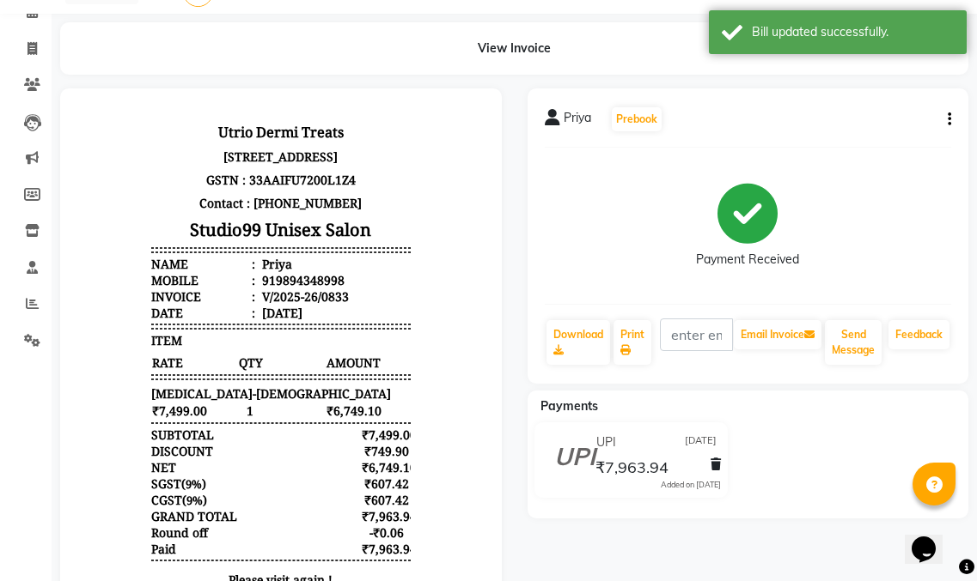
scroll to position [0, 0]
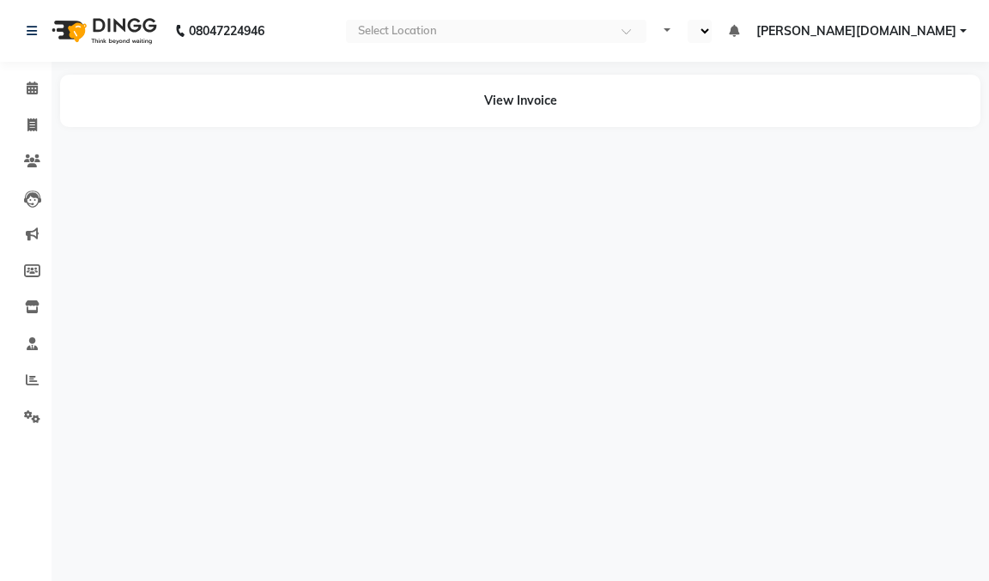
select select "en"
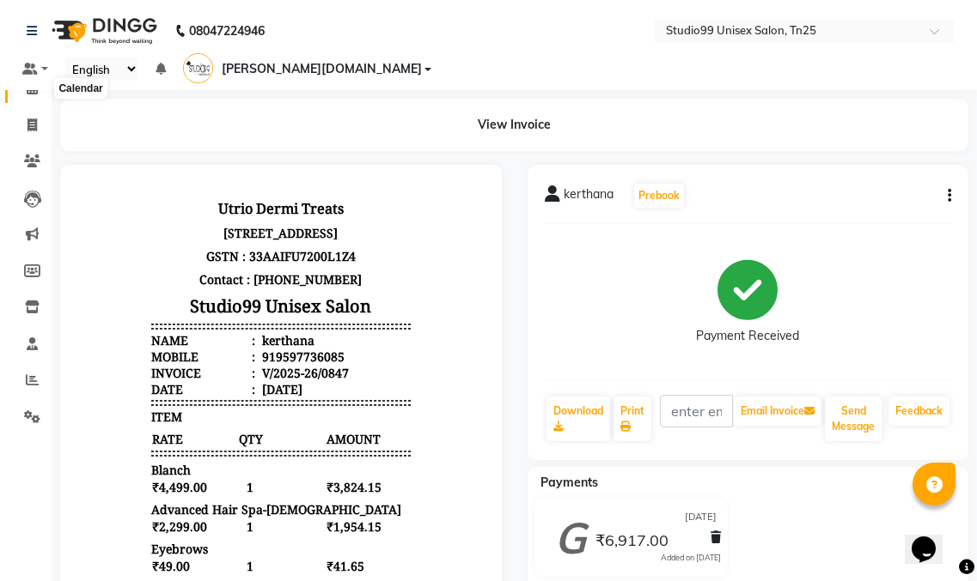
click at [34, 81] on span at bounding box center [32, 89] width 30 height 20
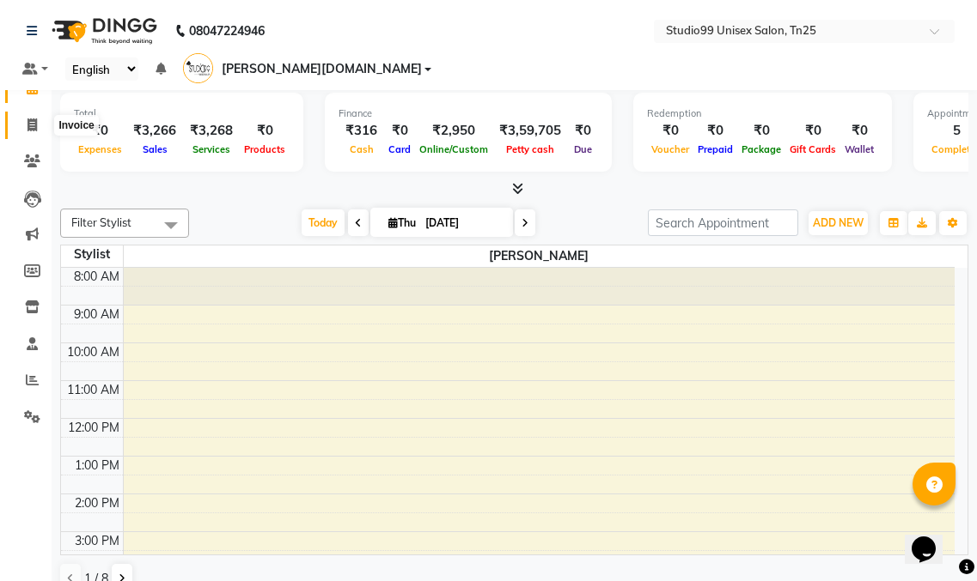
click at [34, 125] on icon at bounding box center [31, 125] width 9 height 13
select select "service"
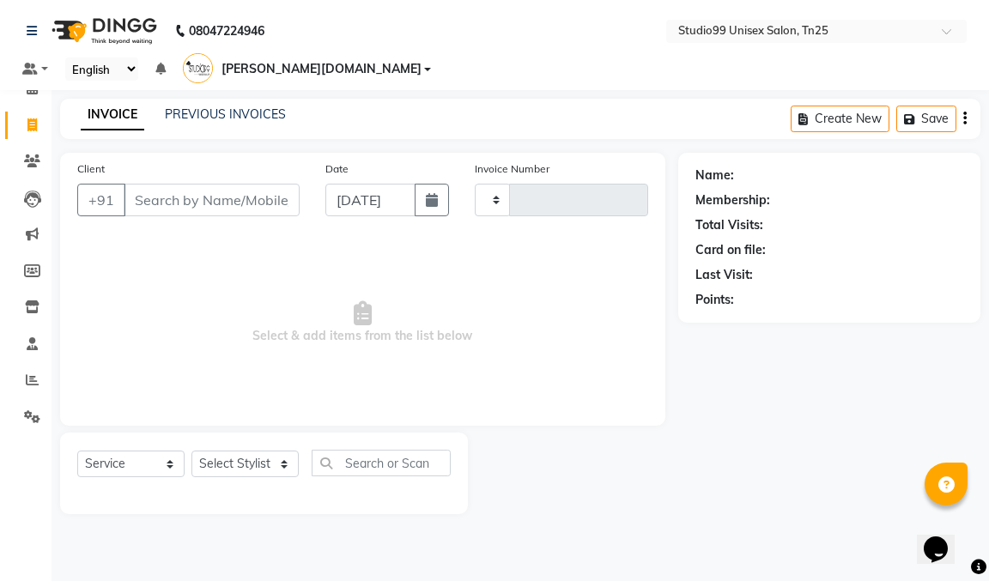
type input "1004"
select select "8331"
click at [27, 83] on icon at bounding box center [32, 88] width 11 height 13
